Goal: Task Accomplishment & Management: Manage account settings

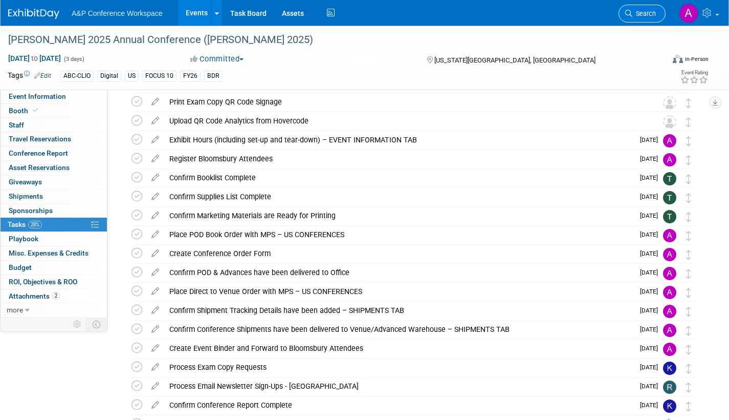
scroll to position [97, 0]
click at [646, 15] on span "Search" at bounding box center [645, 14] width 24 height 8
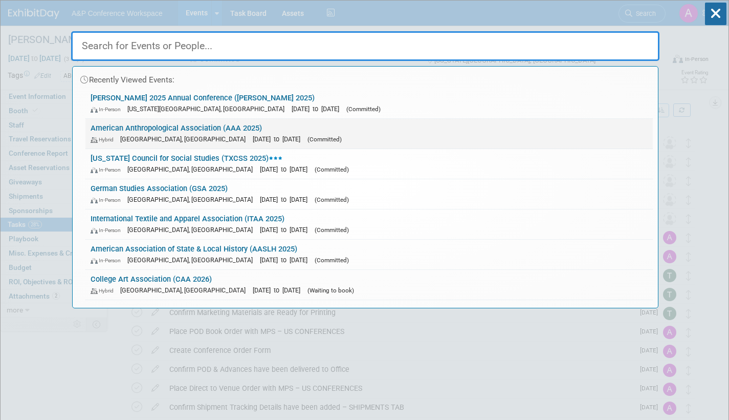
click at [264, 140] on span "[DATE] to [DATE]" at bounding box center [279, 139] width 53 height 8
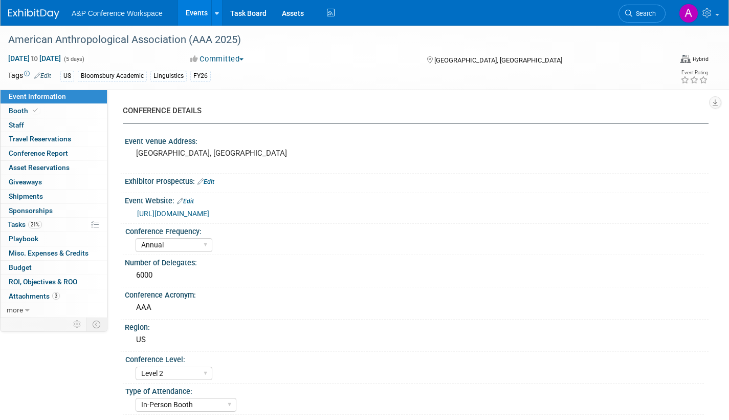
select select "Annual"
select select "Level 2"
select select "In-Person Booth"
select select "Anthropology"
select select "Bloomsbury Academic"
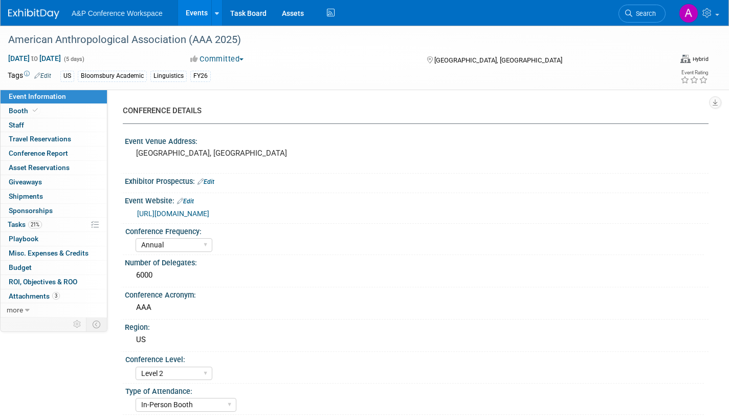
select select "[PERSON_NAME]"
select select "Networking/Commissioning"
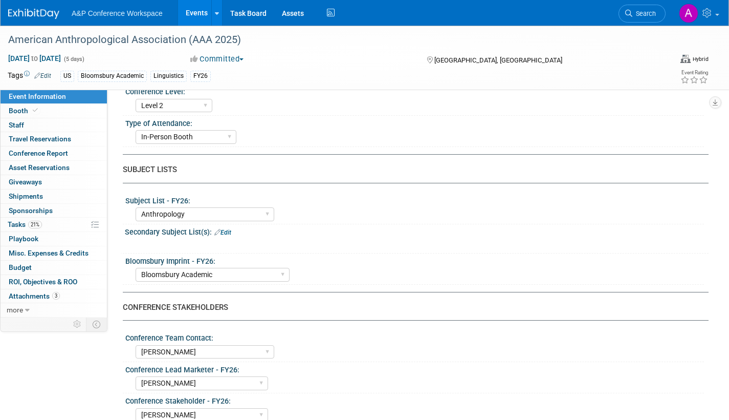
scroll to position [358, 0]
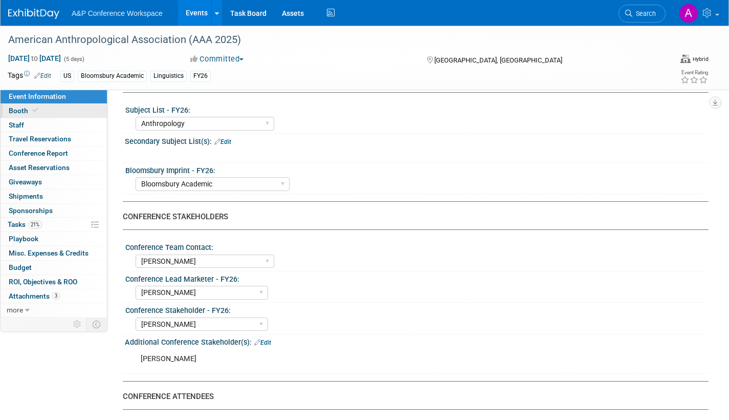
click at [21, 110] on span "Booth" at bounding box center [24, 110] width 31 height 8
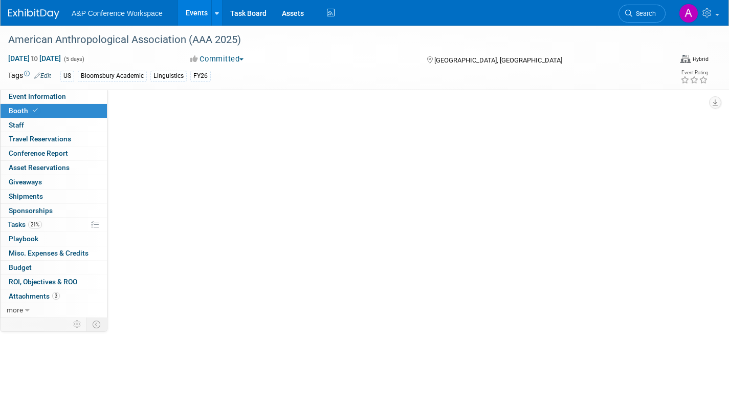
scroll to position [0, 0]
select select "RLKP"
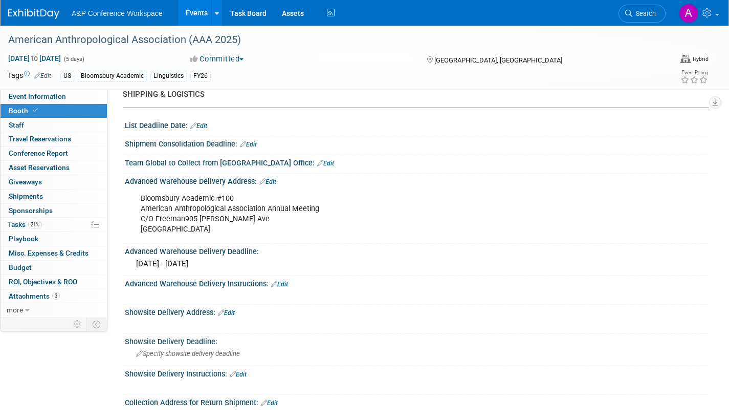
scroll to position [446, 0]
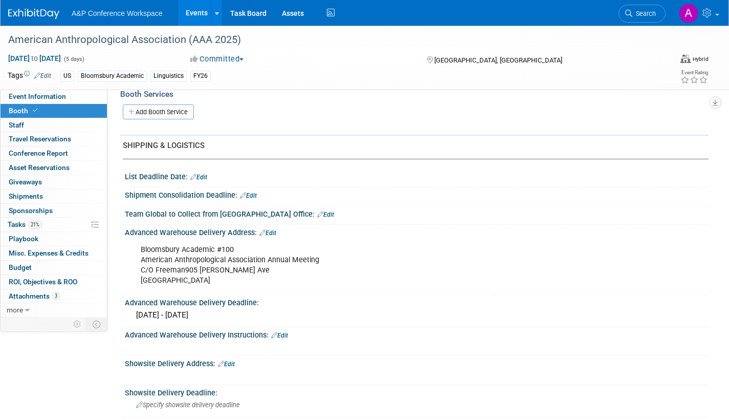
click at [272, 231] on link "Edit" at bounding box center [267, 232] width 17 height 7
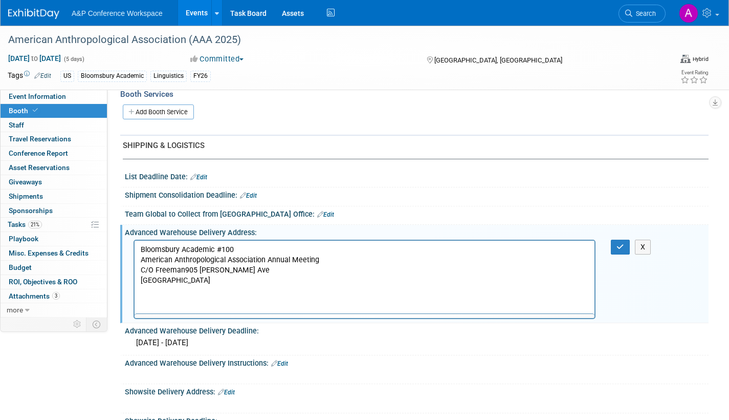
scroll to position [0, 0]
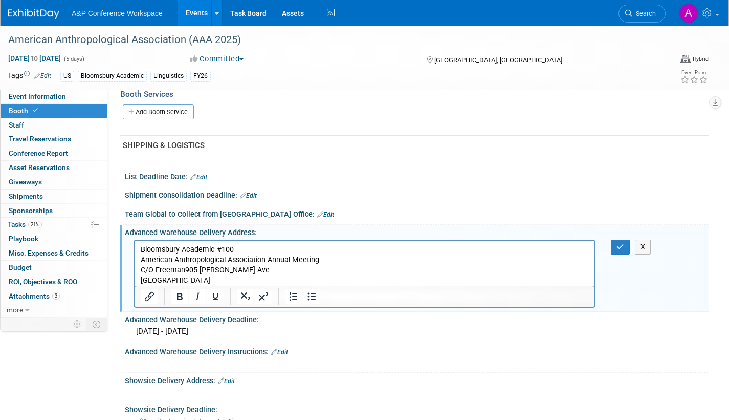
click at [184, 268] on p "Bloomsbury Academic #100 American Anthropological Association Annual Meeting C/…" at bounding box center [365, 264] width 448 height 41
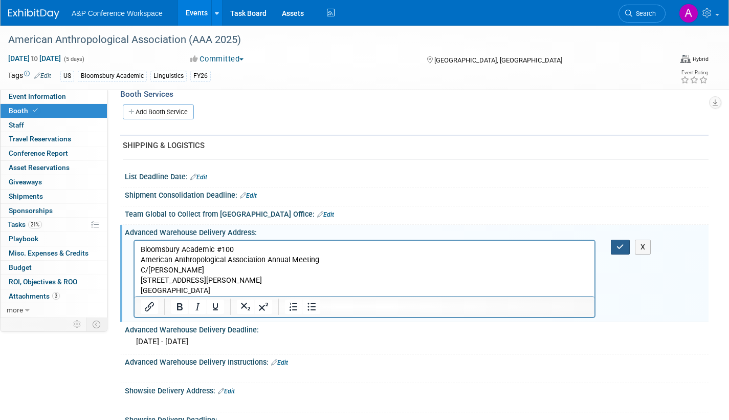
click at [623, 250] on button "button" at bounding box center [620, 246] width 19 height 15
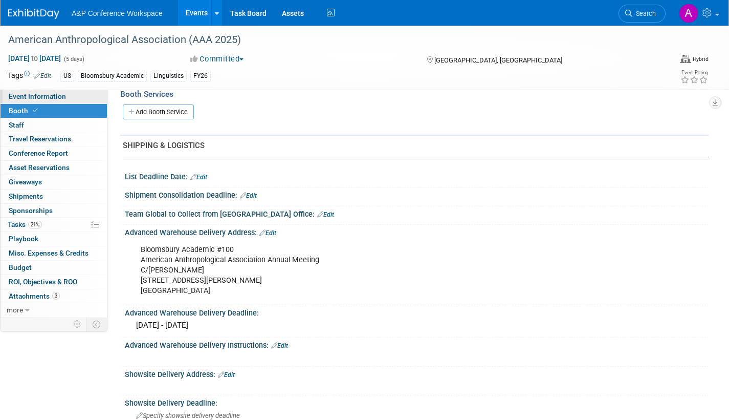
click at [73, 93] on link "Event Information" at bounding box center [54, 97] width 106 height 14
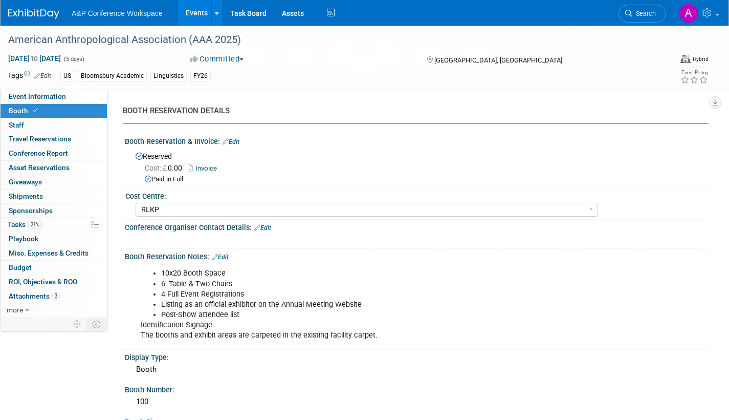
select select "Annual"
select select "Level 2"
select select "In-Person Booth"
select select "Anthropology"
select select "Bloomsbury Academic"
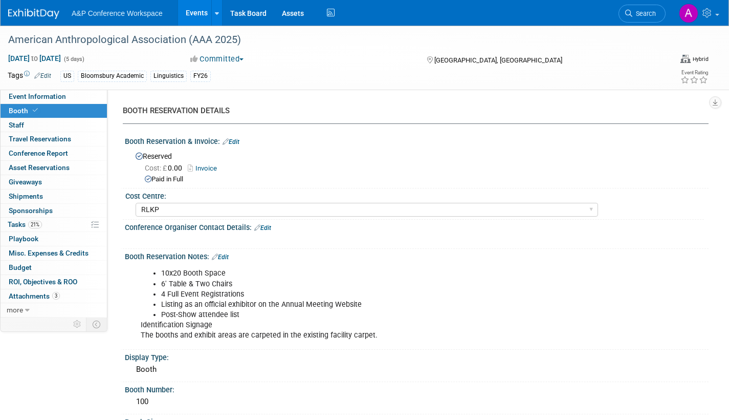
select select "[PERSON_NAME]"
select select "Networking/Commissioning"
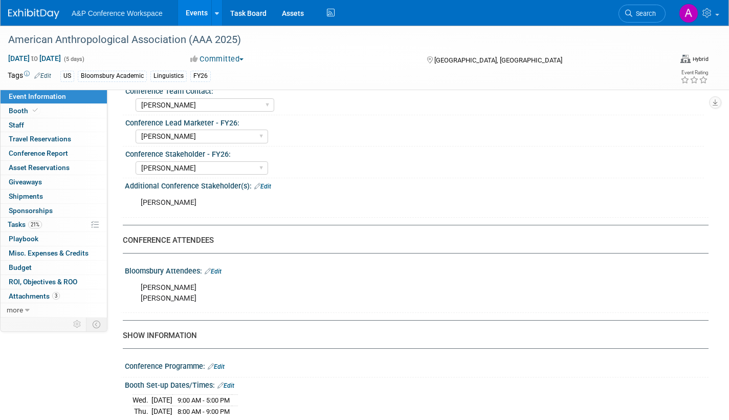
scroll to position [716, 0]
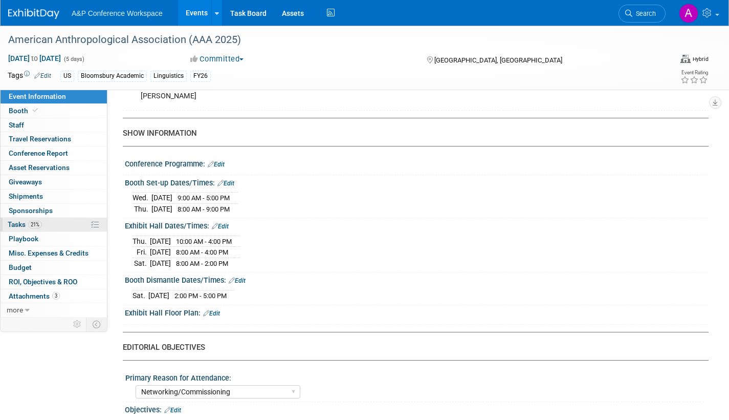
click at [16, 224] on span "Tasks 21%" at bounding box center [25, 224] width 34 height 8
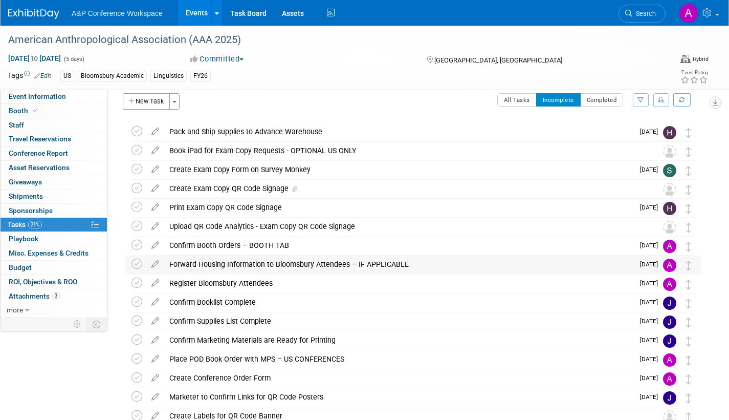
scroll to position [0, 0]
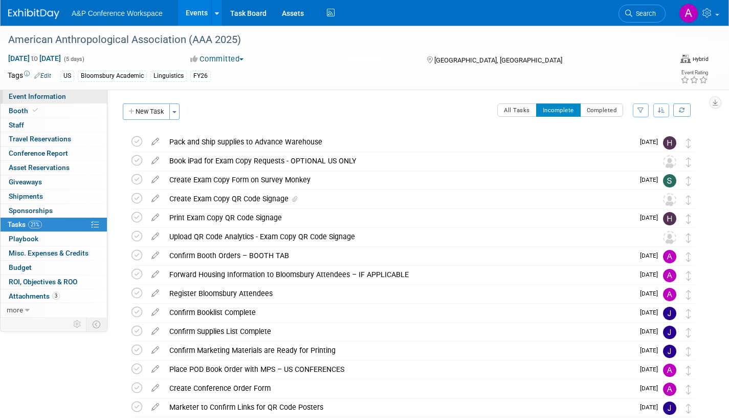
click at [21, 98] on span "Event Information" at bounding box center [37, 96] width 57 height 8
select select "Annual"
select select "Level 2"
select select "In-Person Booth"
select select "Anthropology"
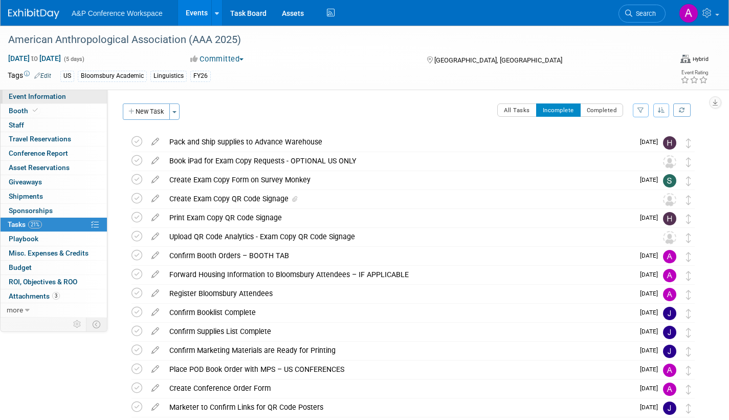
select select "Bloomsbury Academic"
select select "[PERSON_NAME]"
select select "Networking/Commissioning"
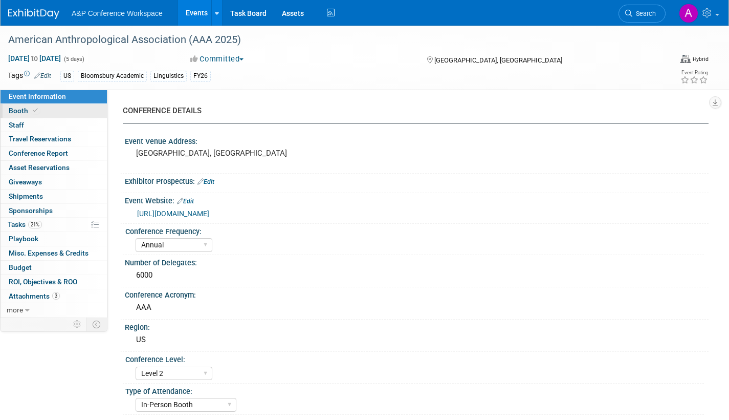
click at [20, 110] on span "Booth" at bounding box center [24, 110] width 31 height 8
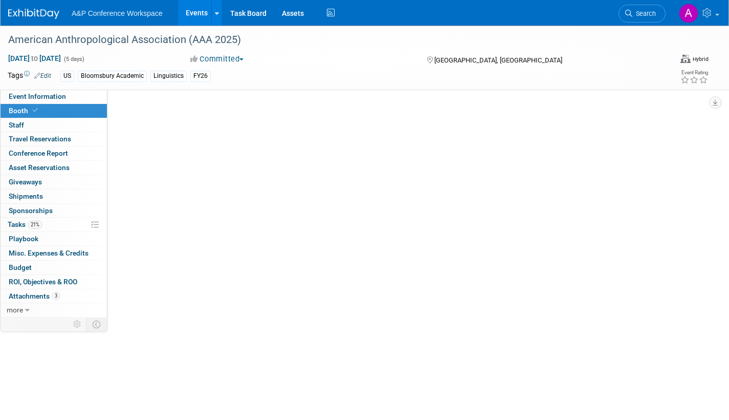
select select "RLKP"
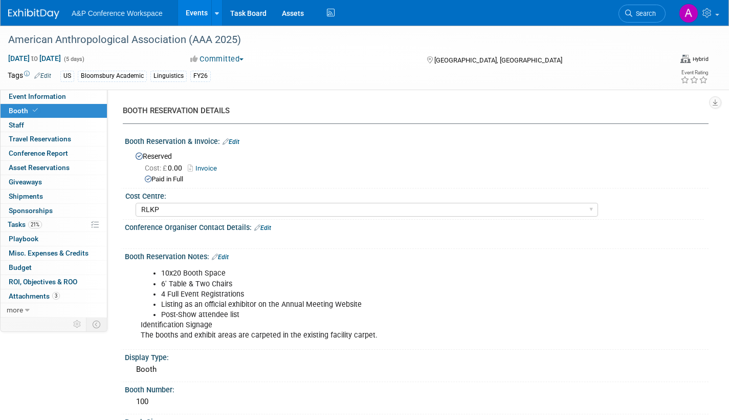
click at [653, 16] on span "Search" at bounding box center [645, 14] width 24 height 8
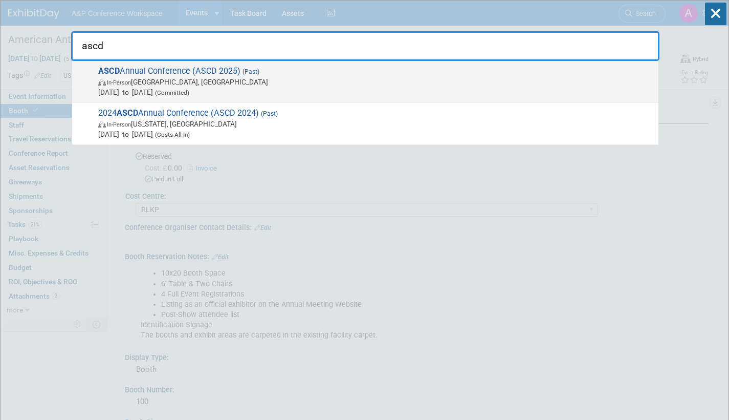
type input "ascd"
click at [276, 79] on span "In-Person San Antonio, TX" at bounding box center [375, 82] width 555 height 10
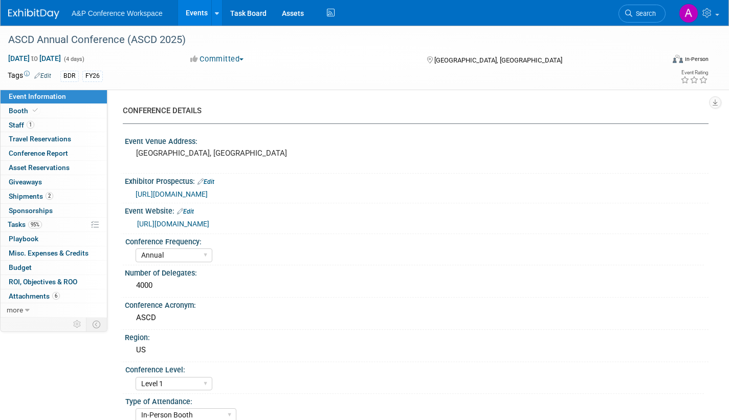
select select "Annual"
select select "Level 1"
select select "In-Person Booth"
select select "Schools"
select select "Bloomsbury Digital Resources"
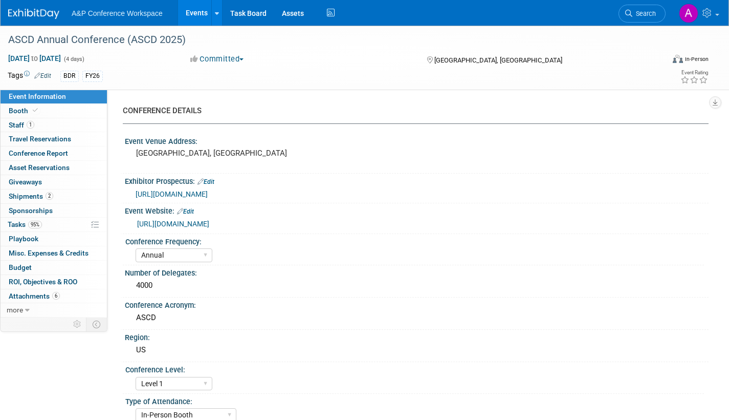
select select "[PERSON_NAME]"
select select "BDR Product Awareness and Trial Generation​"
